Goal: Communication & Community: Answer question/provide support

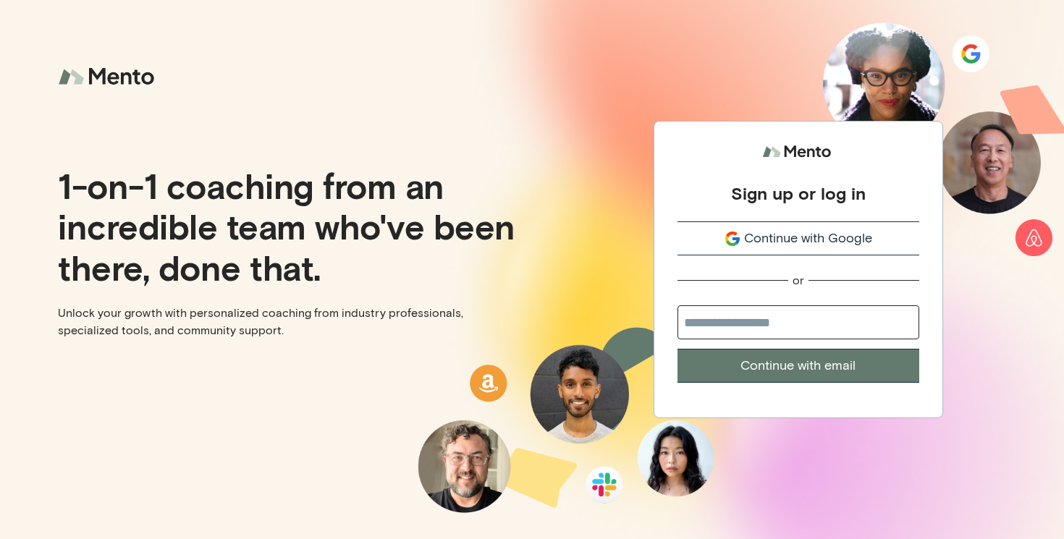
click at [802, 234] on span "Continue with Google" at bounding box center [808, 239] width 128 height 20
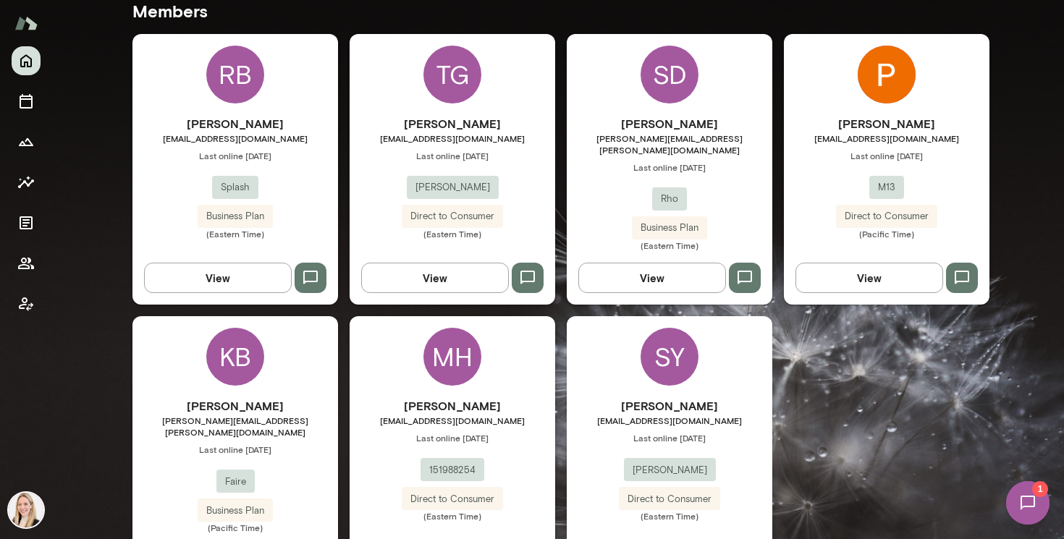
scroll to position [449, 0]
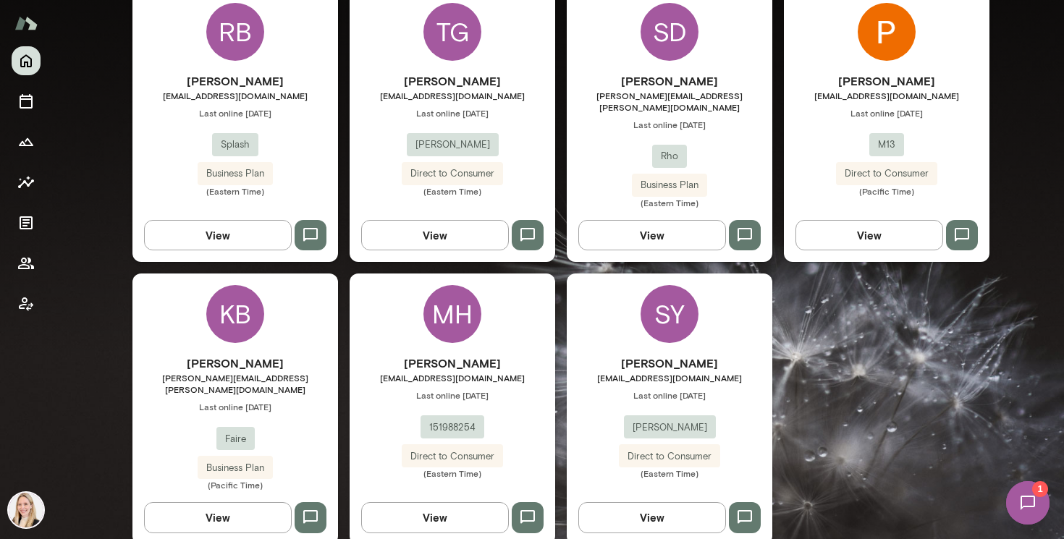
click at [289, 110] on span "Last online September 2" at bounding box center [234, 113] width 205 height 12
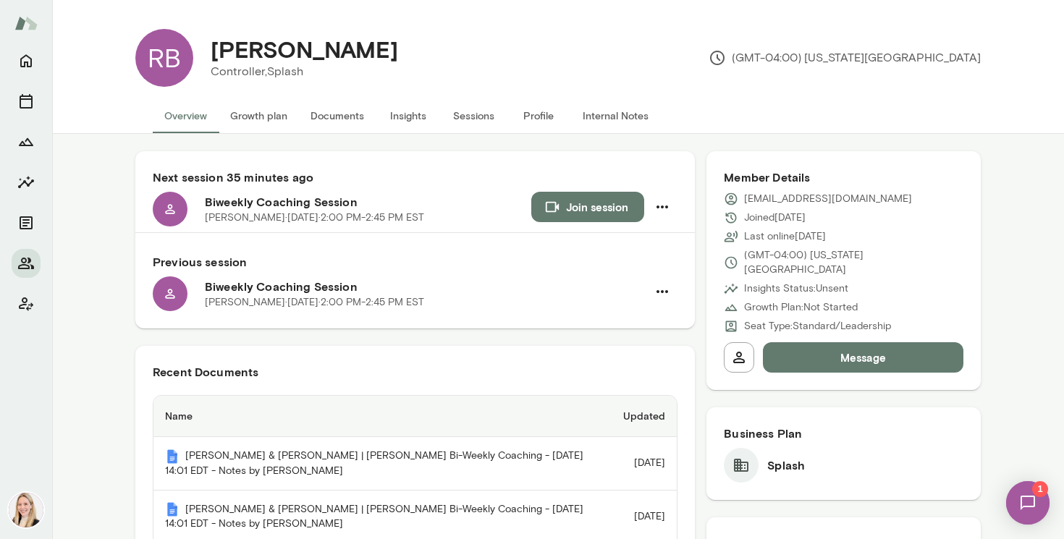
click at [344, 116] on button "Documents" at bounding box center [337, 115] width 77 height 35
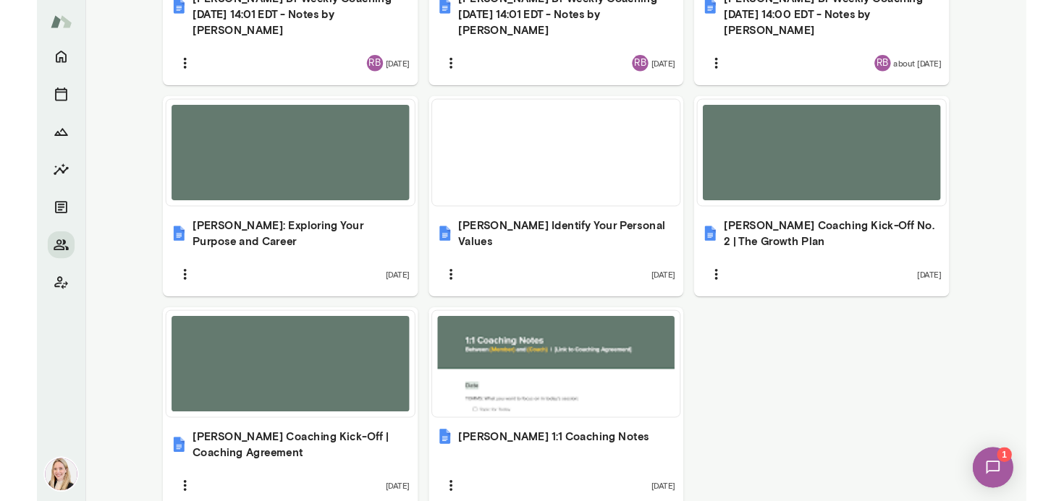
scroll to position [747, 0]
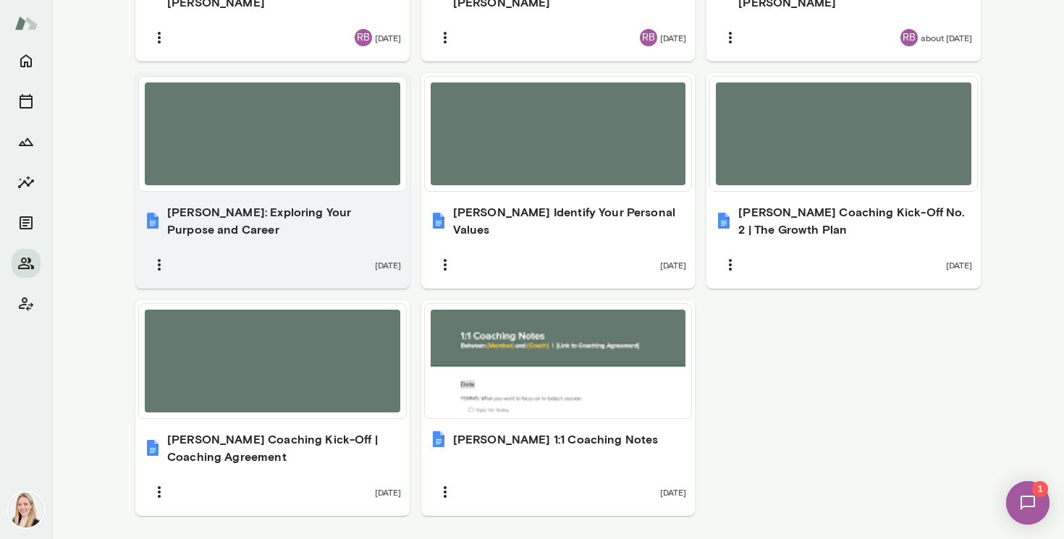
click at [297, 205] on h6 "Bert Bonhard Ikigai: Exploring Your Purpose and Career" at bounding box center [284, 220] width 234 height 35
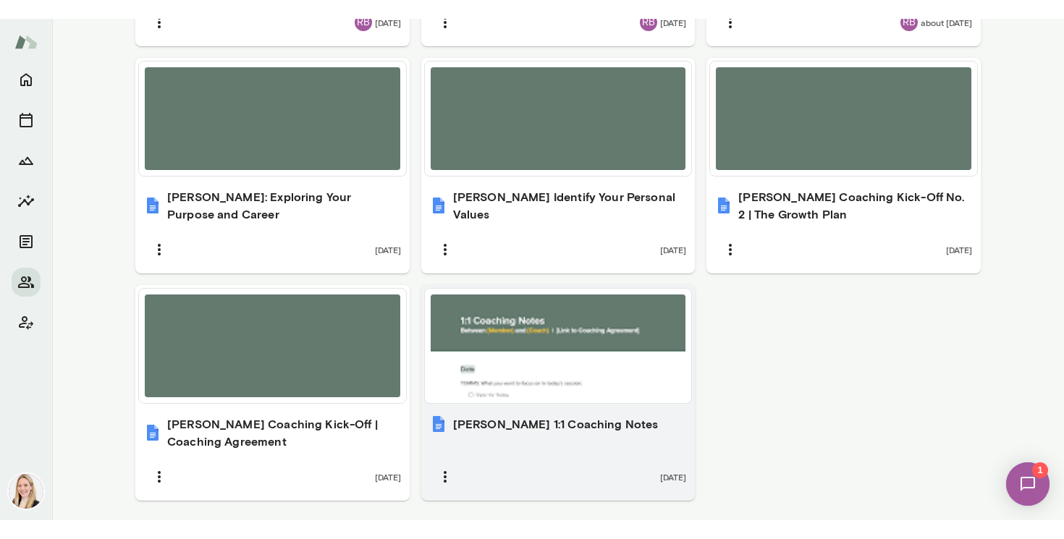
scroll to position [790, 0]
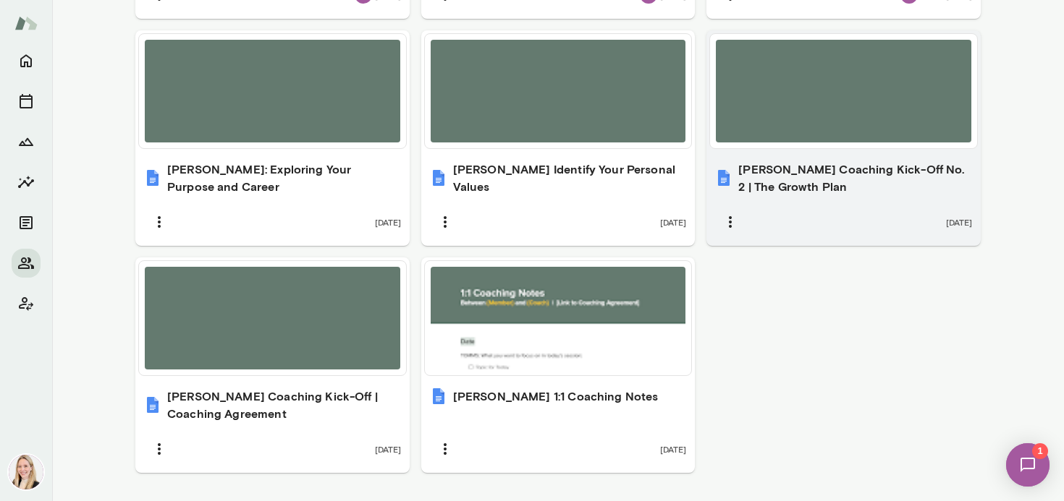
click at [805, 166] on h6 "Bert Bonhard Coaching Kick-Off No. 2 | The Growth Plan" at bounding box center [855, 178] width 234 height 35
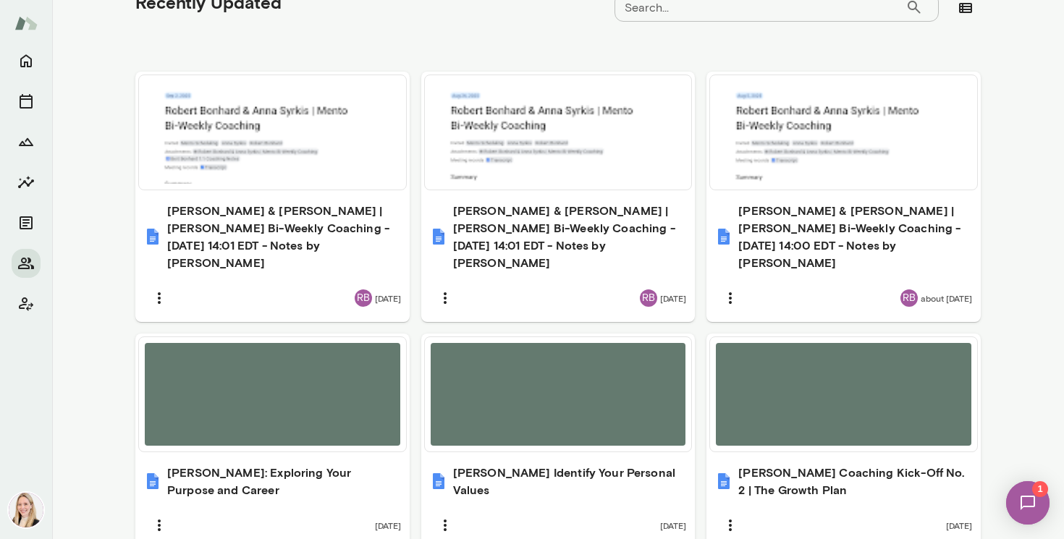
scroll to position [378, 0]
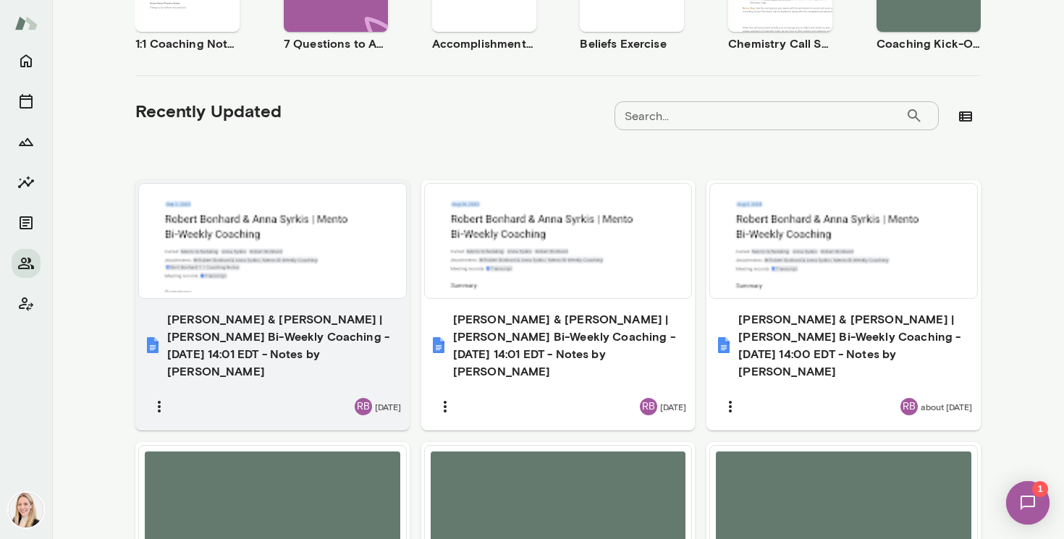
click at [317, 318] on h6 "Robert Bonhard & Anna Syrkis | Mento Bi-Weekly Coaching - 2025/09/02 14:01 EDT …" at bounding box center [284, 344] width 234 height 69
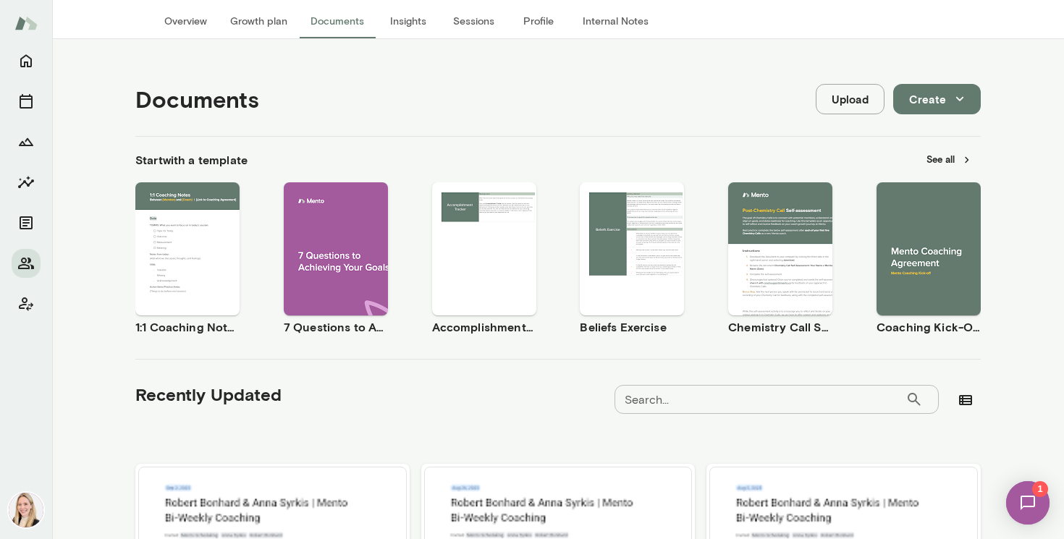
scroll to position [0, 0]
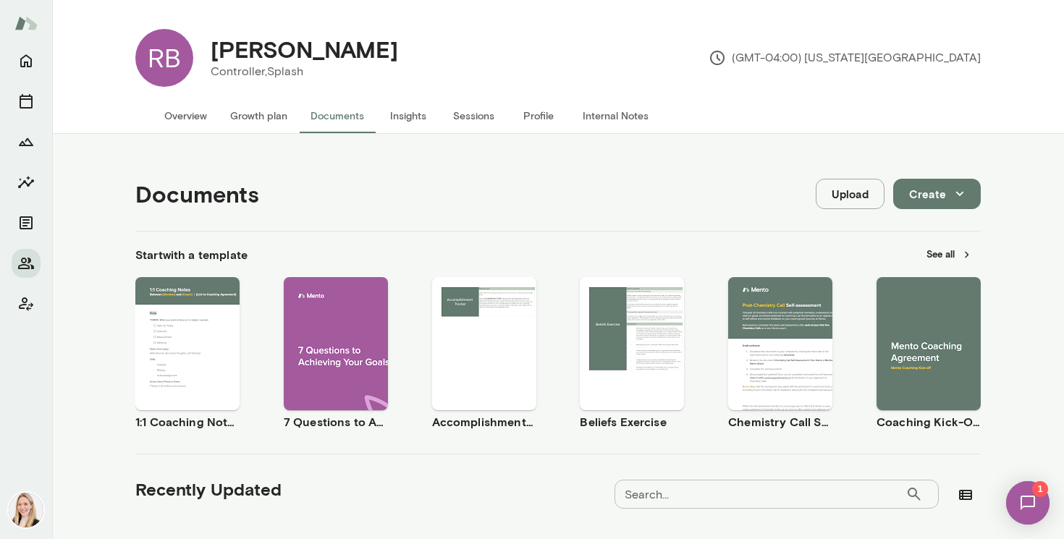
click at [1034, 499] on img at bounding box center [1027, 502] width 59 height 59
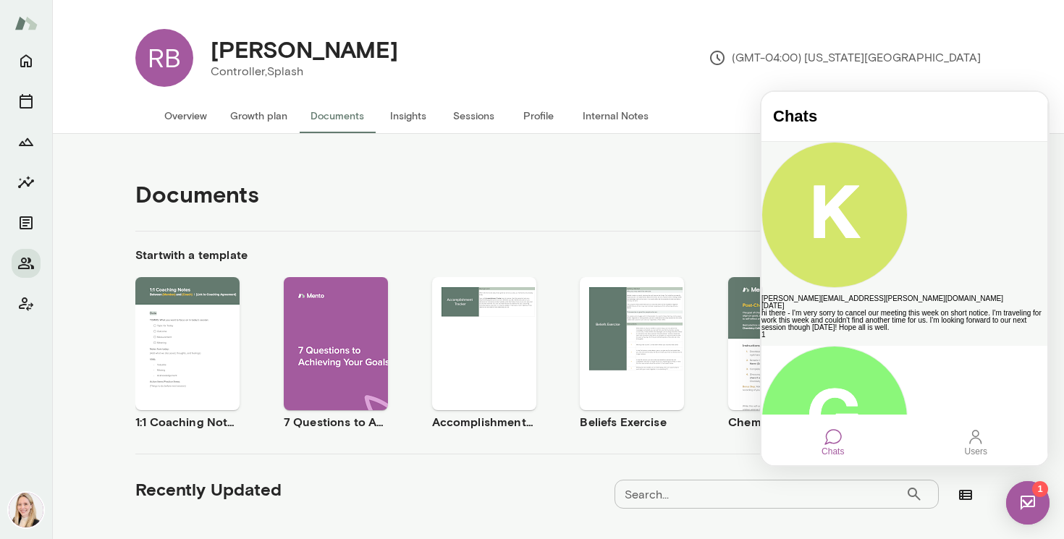
click at [904, 310] on div "hi there - I'm very sorry to cancel our meeting this week on short notice. I'm …" at bounding box center [904, 321] width 286 height 22
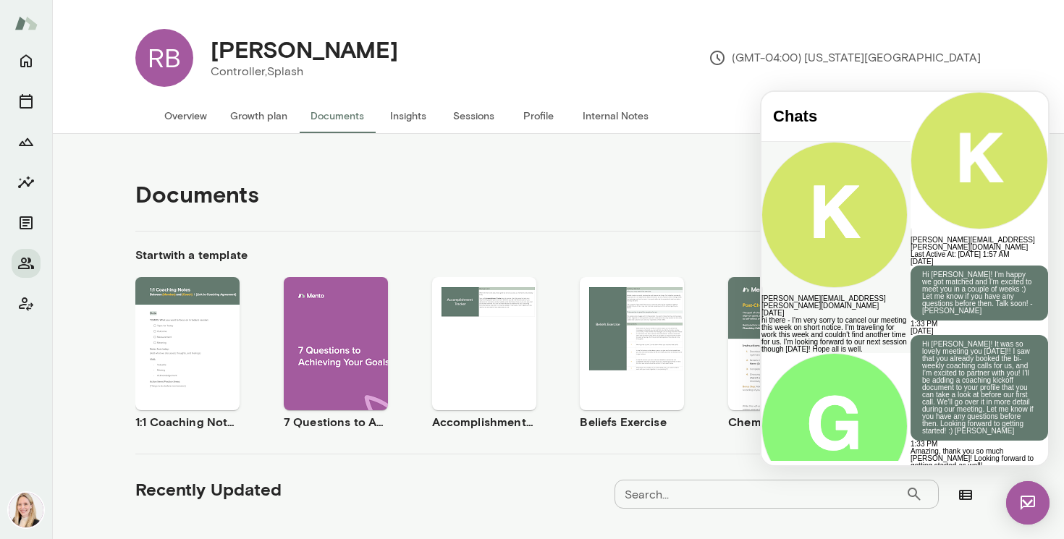
scroll to position [3973, 0]
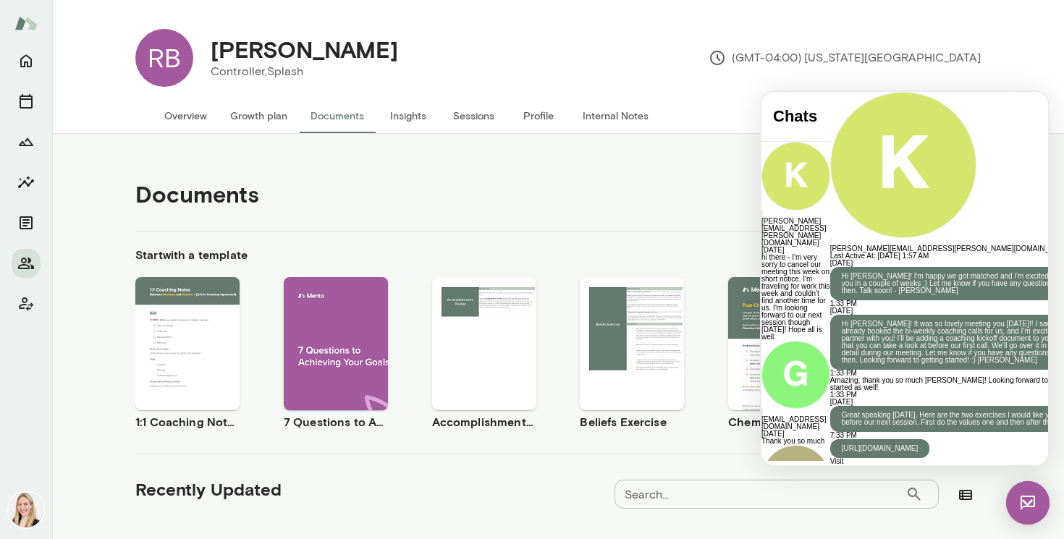
scroll to position [0, 0]
click at [1034, 507] on img at bounding box center [1027, 502] width 43 height 43
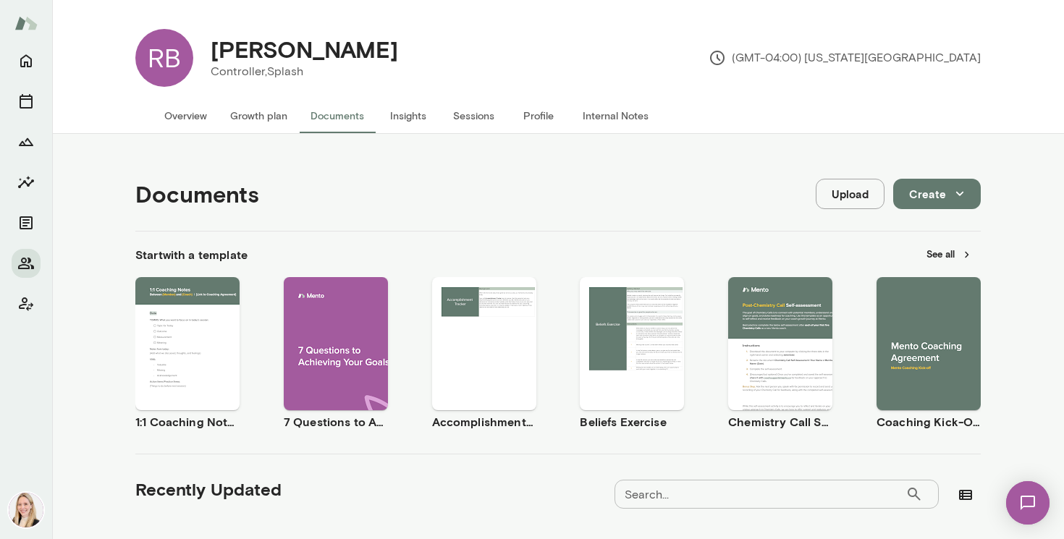
click at [243, 57] on h4 "Robert Bonhard" at bounding box center [304, 48] width 187 height 27
